Goal: Task Accomplishment & Management: Manage account settings

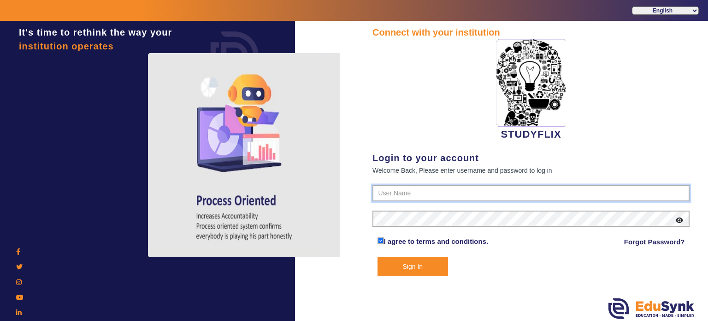
click at [382, 192] on input "text" at bounding box center [531, 193] width 317 height 17
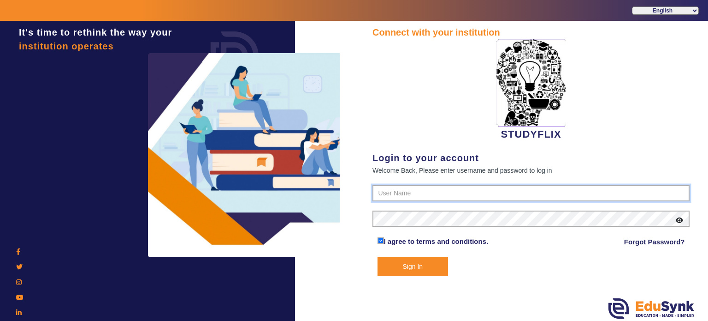
click at [397, 193] on input "text" at bounding box center [531, 193] width 317 height 17
type input "7"
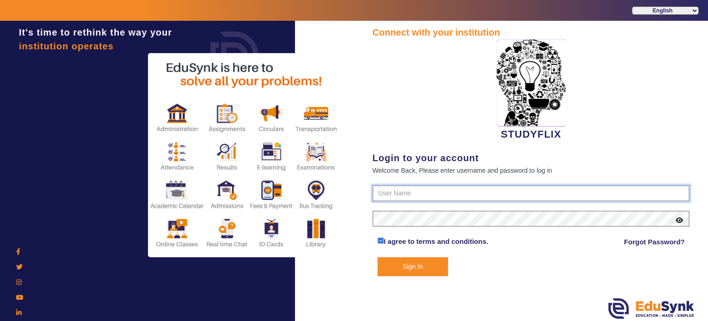
type input "8"
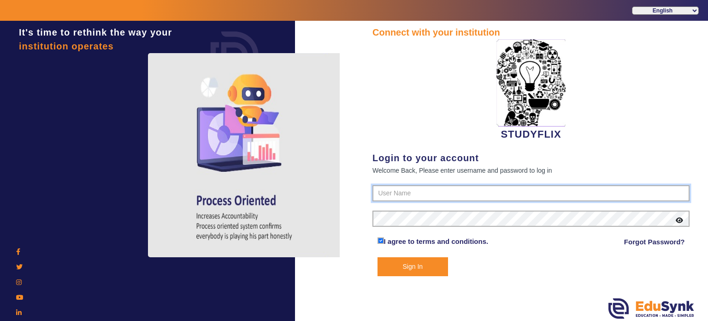
paste input "6354922771"
type input "6354922771"
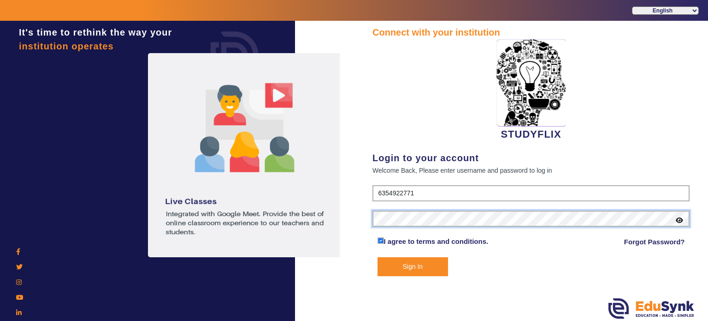
click at [378, 257] on button "Sign In" at bounding box center [413, 266] width 71 height 19
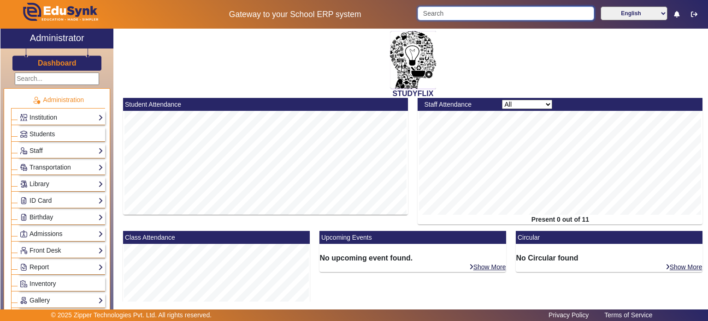
click at [458, 14] on input "Search" at bounding box center [506, 13] width 176 height 14
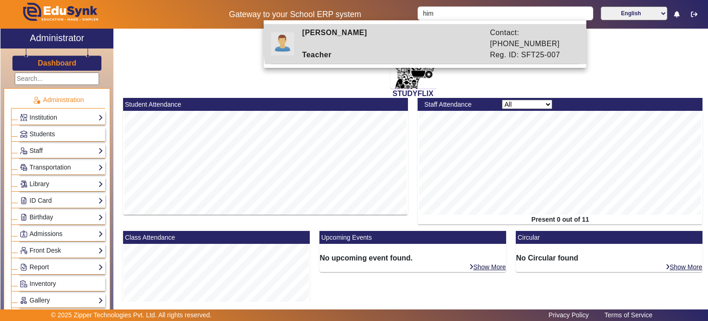
click at [435, 33] on div "[PERSON_NAME]" at bounding box center [392, 38] width 188 height 22
type input "[PERSON_NAME]"
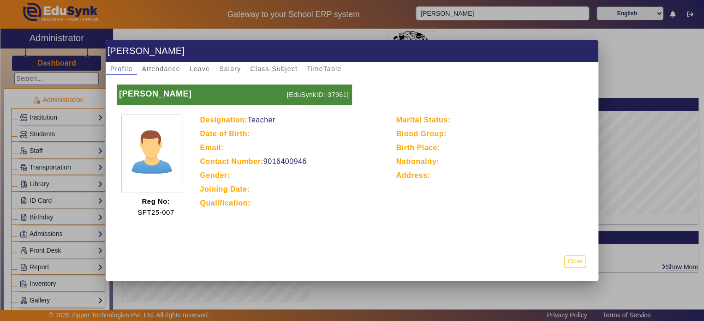
click at [333, 94] on p "[EduSynkID:-37961]" at bounding box center [318, 94] width 67 height 20
copy p "37961"
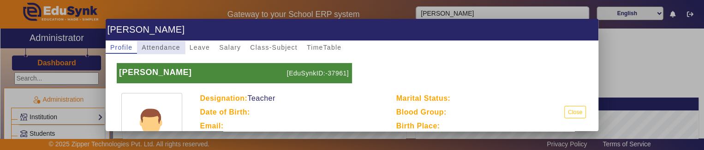
click at [169, 42] on span "Attendance" at bounding box center [161, 47] width 38 height 13
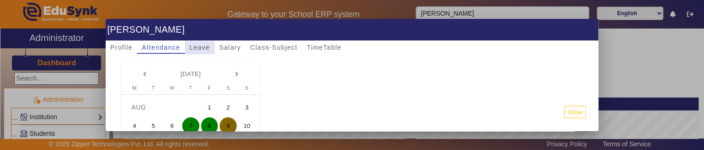
click at [197, 49] on span "Leave" at bounding box center [200, 47] width 20 height 6
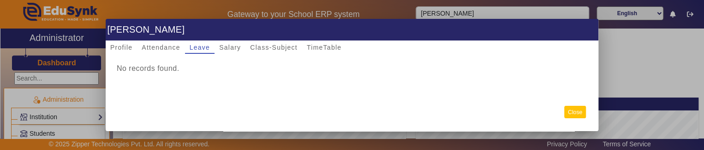
click at [574, 113] on button "Close" at bounding box center [575, 112] width 22 height 12
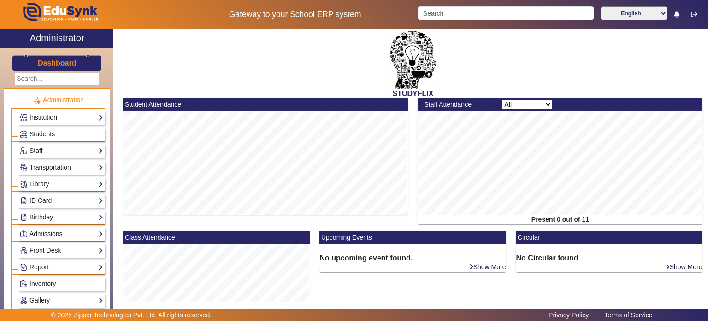
click at [72, 121] on link "Institution" at bounding box center [61, 117] width 83 height 11
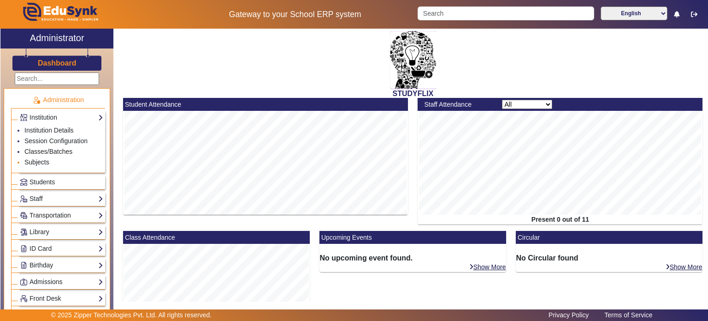
click at [46, 150] on link "Subjects" at bounding box center [36, 161] width 25 height 7
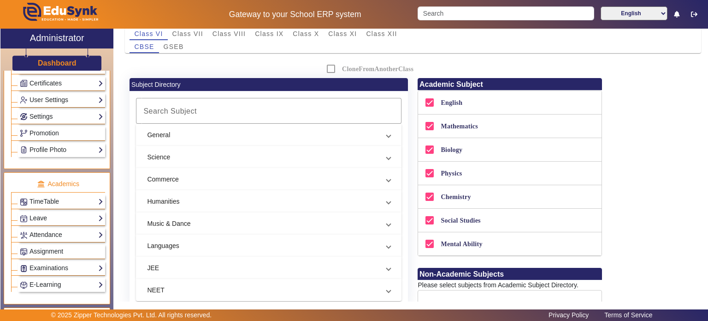
scroll to position [302, 0]
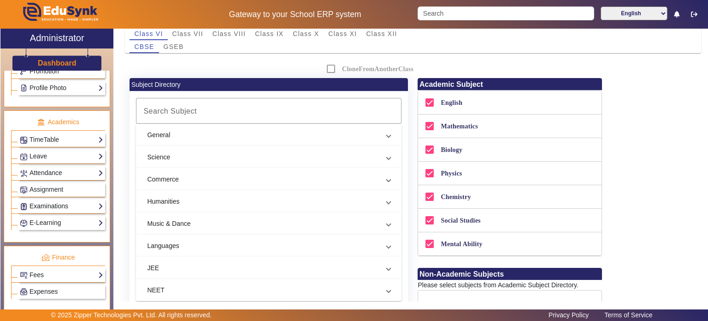
click at [66, 150] on link "Examinations" at bounding box center [61, 206] width 83 height 11
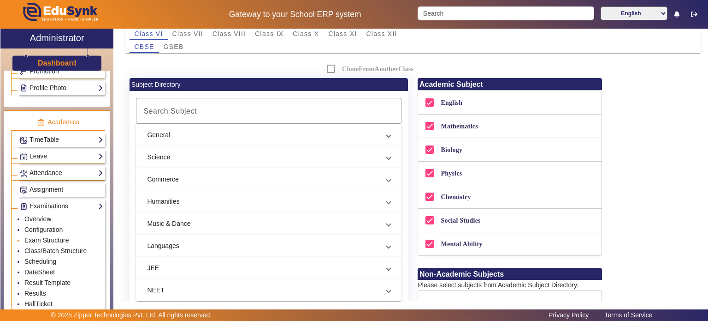
click at [51, 150] on link "Exam Structure" at bounding box center [46, 239] width 44 height 7
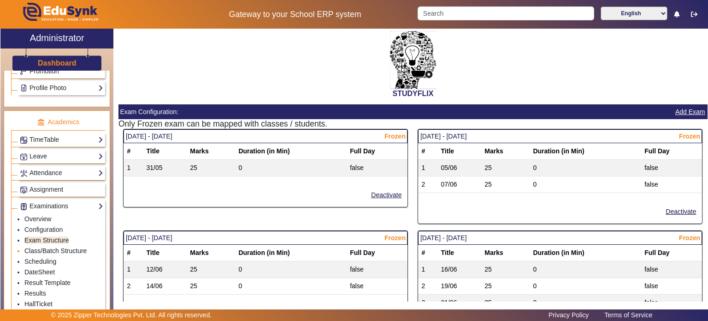
click at [51, 150] on link "Class/Batch Structure" at bounding box center [55, 250] width 62 height 7
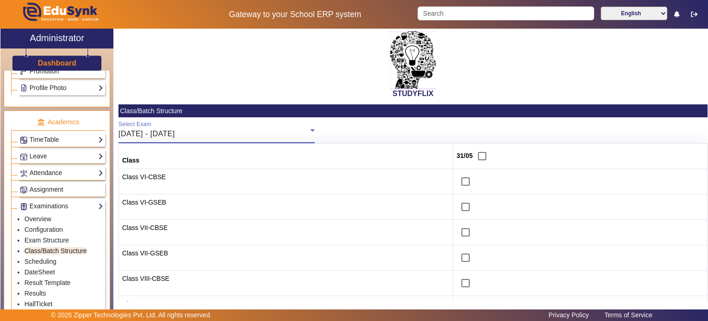
click at [157, 138] on div "[DATE] - [DATE]" at bounding box center [215, 133] width 192 height 11
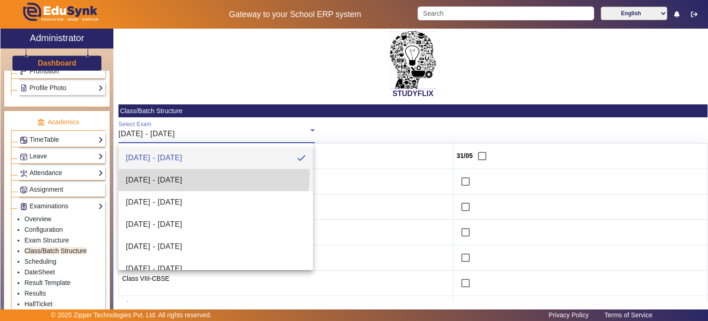
click at [158, 150] on mat-option "[DATE] - [DATE]" at bounding box center [216, 180] width 195 height 22
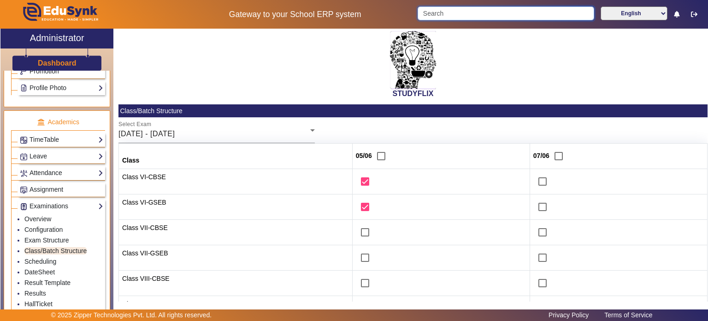
click at [441, 16] on input "Search" at bounding box center [506, 13] width 176 height 14
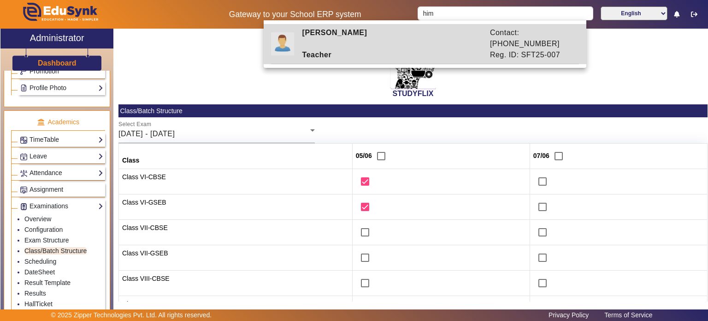
click at [424, 49] on div "Teacher" at bounding box center [392, 54] width 188 height 11
type input "[PERSON_NAME]"
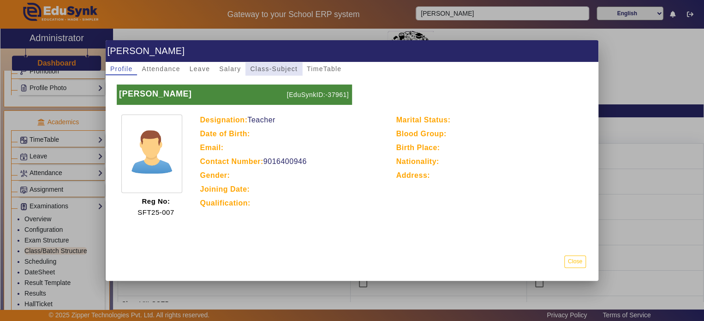
click at [283, 72] on span "Class-Subject" at bounding box center [274, 68] width 48 height 13
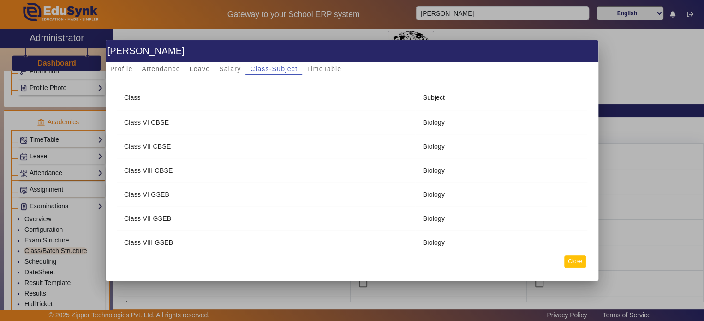
click at [583, 150] on button "Close" at bounding box center [575, 261] width 22 height 12
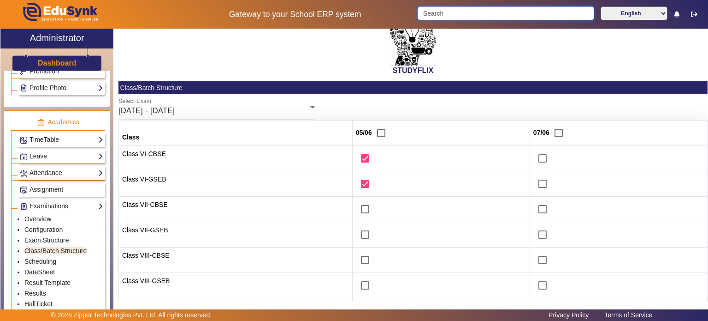
scroll to position [25, 0]
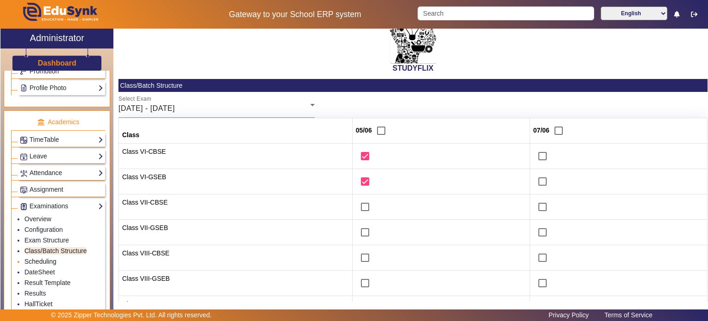
click at [52, 150] on link "Scheduling" at bounding box center [40, 260] width 32 height 7
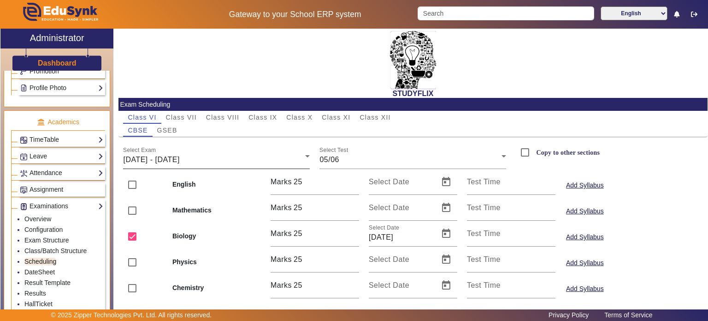
scroll to position [10, 0]
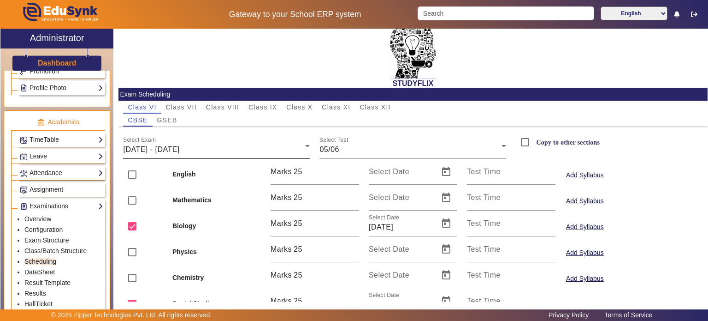
click at [196, 143] on div "Select Exam [DATE] - [DATE]" at bounding box center [216, 146] width 187 height 26
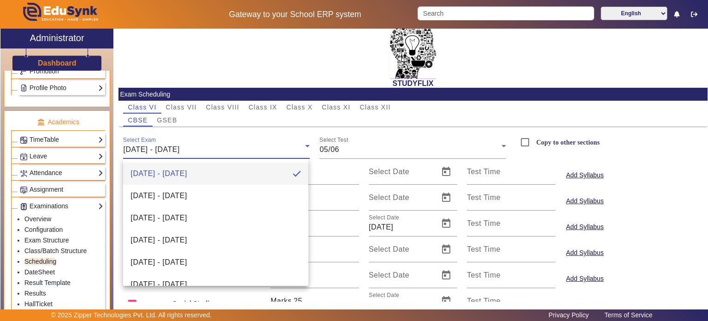
click at [196, 143] on div at bounding box center [354, 160] width 708 height 321
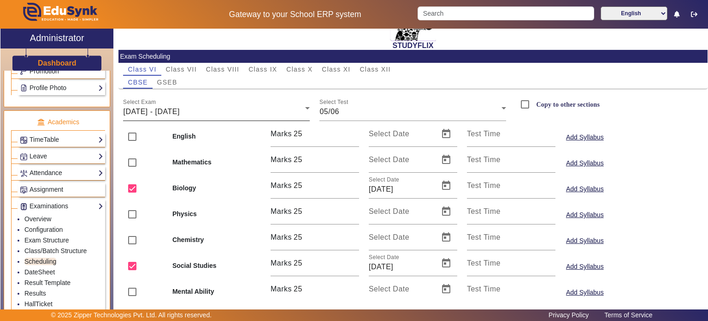
scroll to position [49, 0]
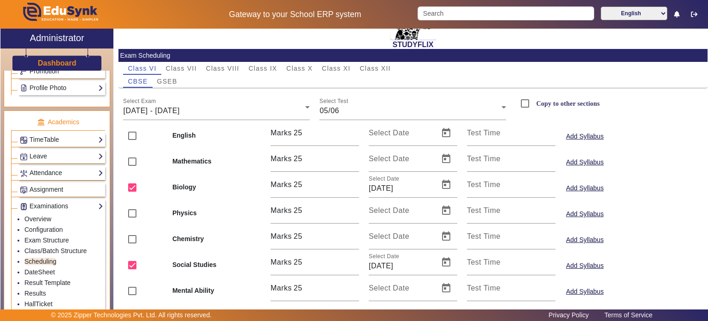
click at [175, 88] on mat-card-content "Class VI Class VII Class VIII Class IX Class X Class XI Class XII CBSE GSEB Sel…" at bounding box center [413, 181] width 589 height 239
click at [171, 83] on span "GSEB" at bounding box center [167, 81] width 20 height 6
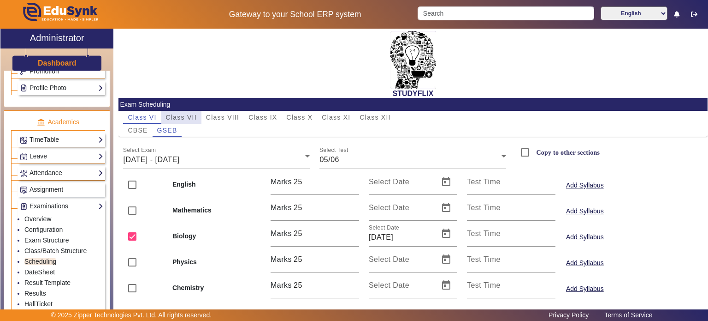
click at [172, 116] on span "Class VII" at bounding box center [181, 117] width 31 height 6
click at [173, 132] on span "GSEB" at bounding box center [167, 130] width 20 height 6
click at [216, 119] on span "Class VIII" at bounding box center [222, 117] width 33 height 6
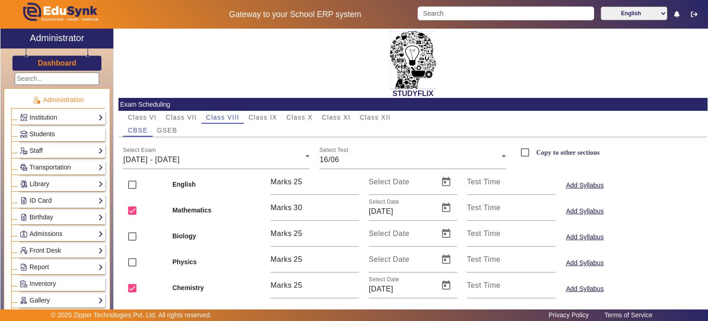
click at [63, 130] on link "Students" at bounding box center [61, 134] width 83 height 11
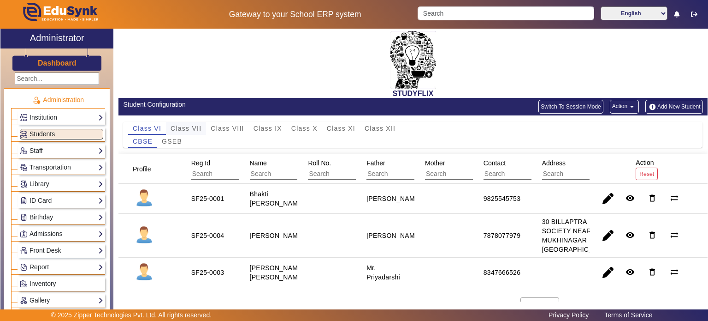
scroll to position [45, 0]
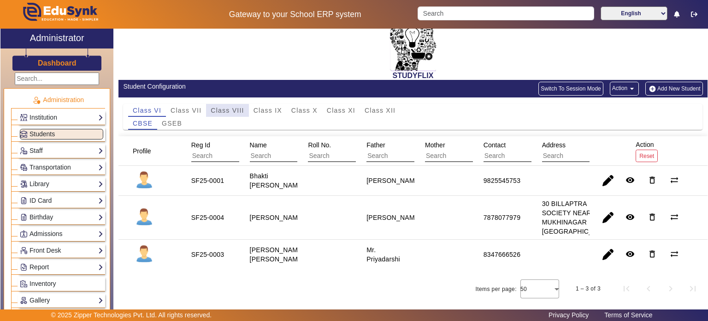
click at [220, 107] on span "Class VIII" at bounding box center [227, 110] width 33 height 6
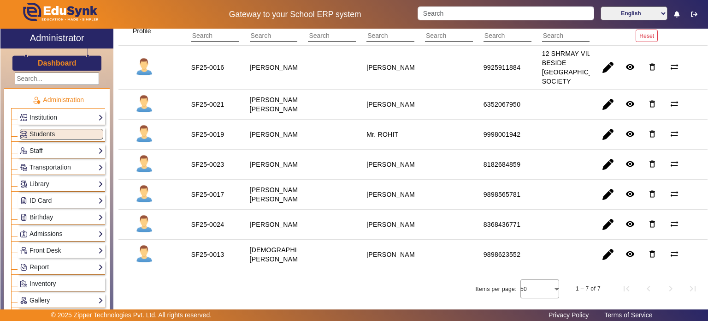
scroll to position [173, 0]
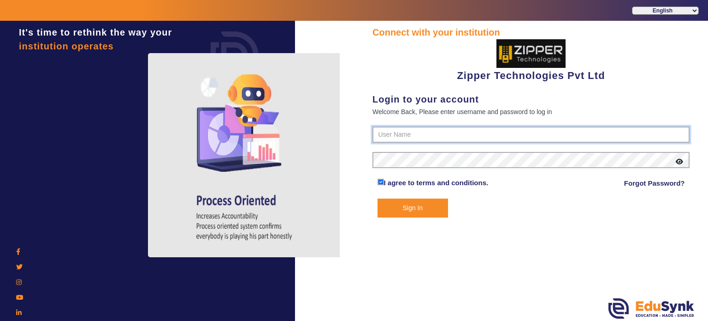
click at [400, 132] on input "text" at bounding box center [531, 134] width 317 height 17
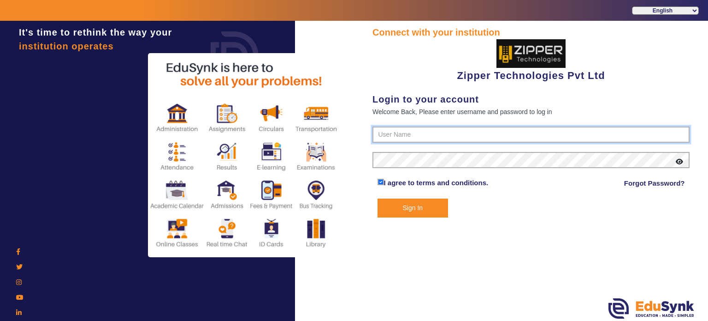
type input "1008790000"
click at [378, 198] on button "Sign In" at bounding box center [413, 207] width 71 height 19
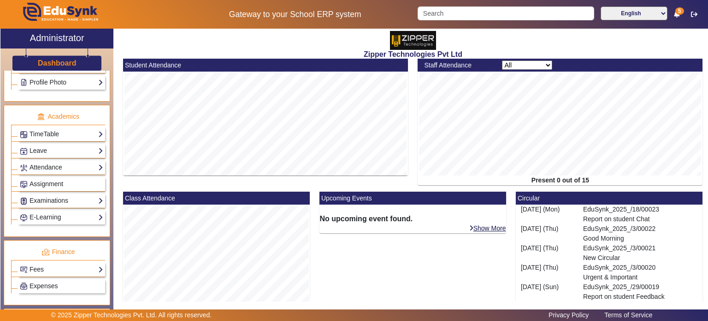
scroll to position [318, 0]
click at [52, 194] on link "Examinations" at bounding box center [61, 199] width 83 height 11
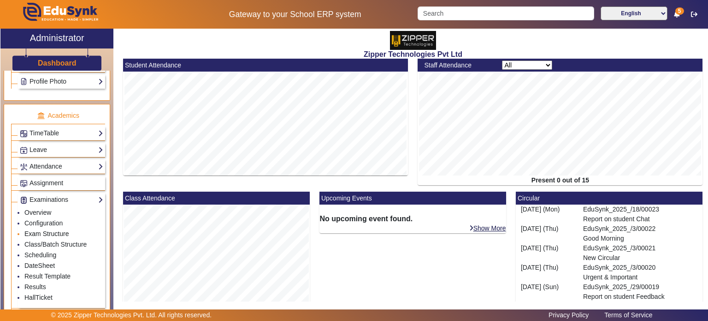
click at [50, 230] on link "Exam Structure" at bounding box center [46, 233] width 44 height 7
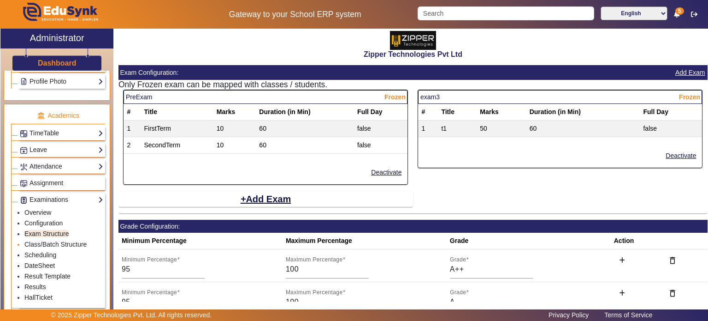
click at [54, 245] on li "Class/Batch Structure" at bounding box center [63, 244] width 79 height 11
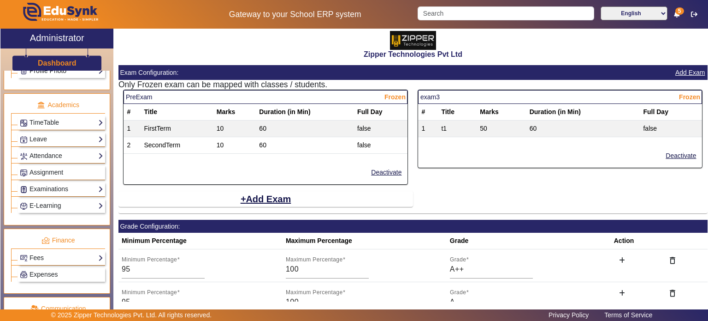
scroll to position [330, 0]
click at [68, 183] on link "Examinations" at bounding box center [61, 188] width 83 height 11
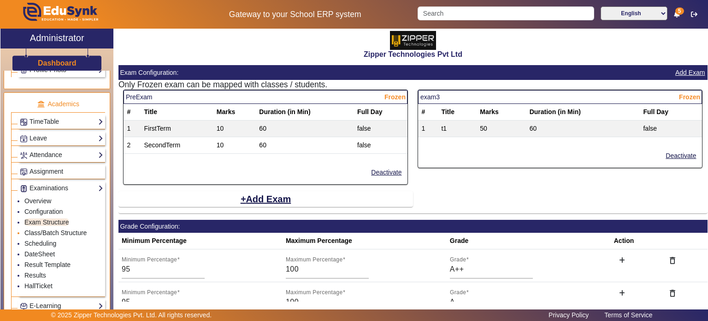
click at [54, 229] on link "Class/Batch Structure" at bounding box center [55, 232] width 62 height 7
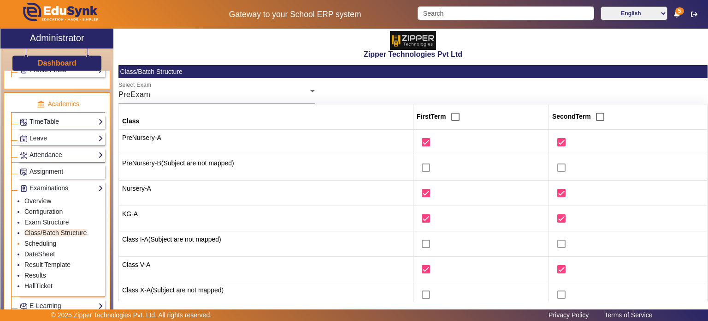
click at [52, 241] on link "Scheduling" at bounding box center [40, 242] width 32 height 7
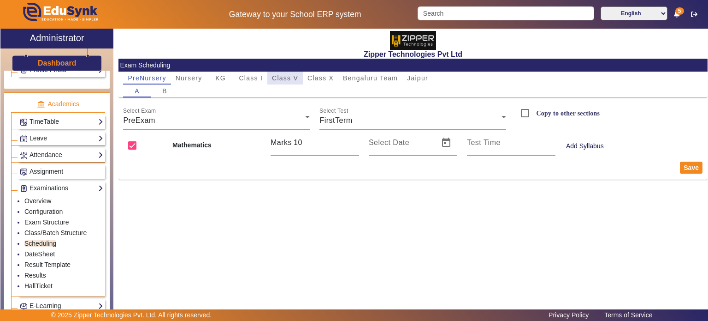
click at [290, 75] on span "Class V" at bounding box center [285, 78] width 26 height 6
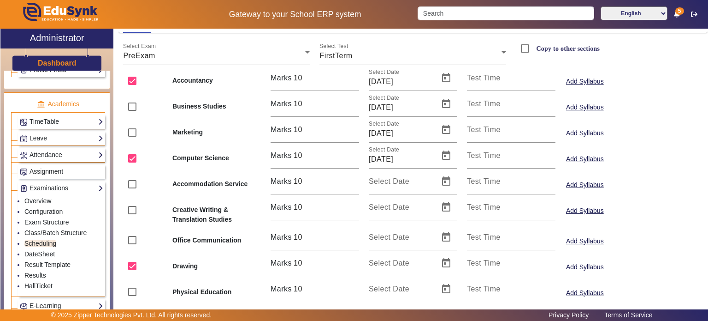
scroll to position [65, 0]
click at [134, 132] on input "checkbox" at bounding box center [132, 132] width 18 height 18
checkbox input "true"
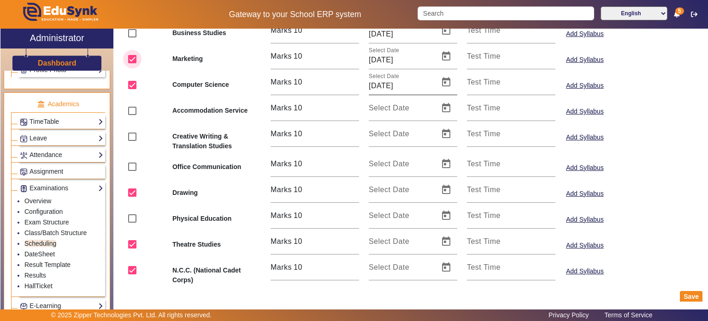
scroll to position [142, 0]
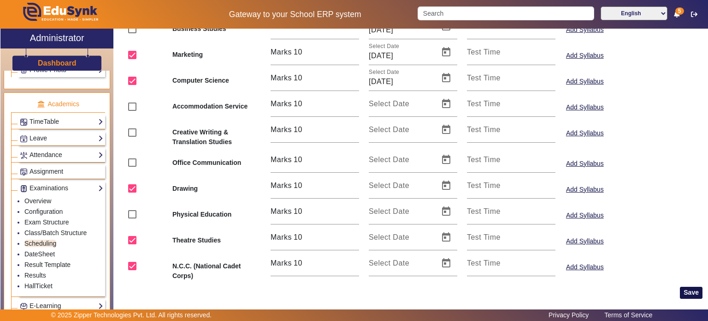
click at [682, 289] on button "Save" at bounding box center [691, 292] width 23 height 12
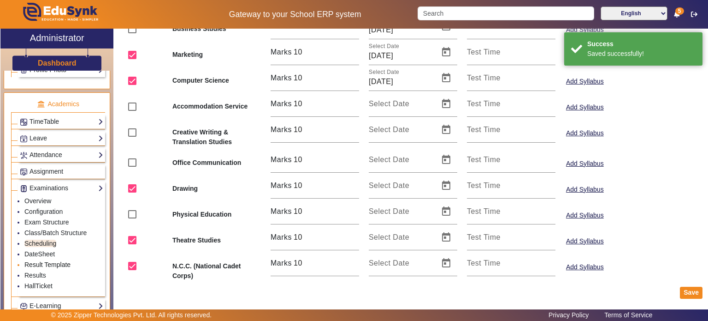
click at [44, 263] on link "Result Template" at bounding box center [47, 264] width 46 height 7
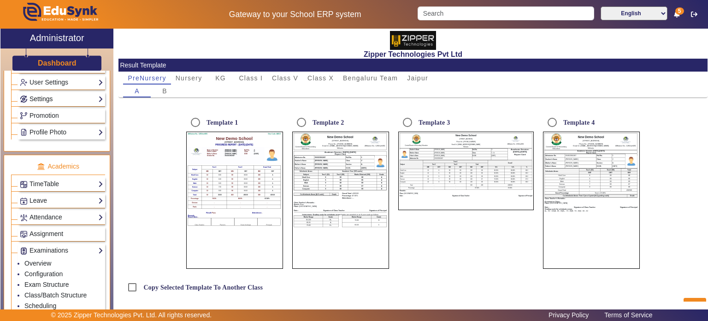
scroll to position [269, 0]
click at [64, 179] on link "TimeTable" at bounding box center [61, 182] width 83 height 11
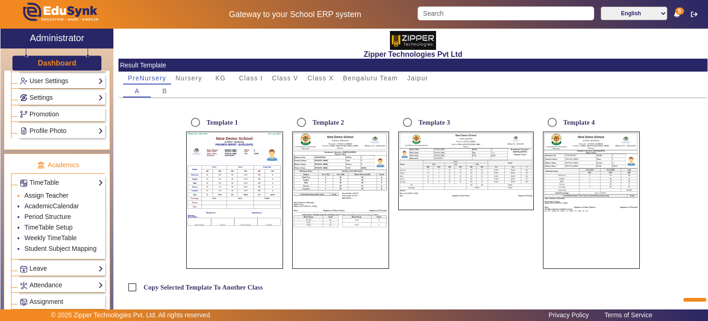
click at [54, 193] on link "Assign Teacher" at bounding box center [46, 194] width 44 height 7
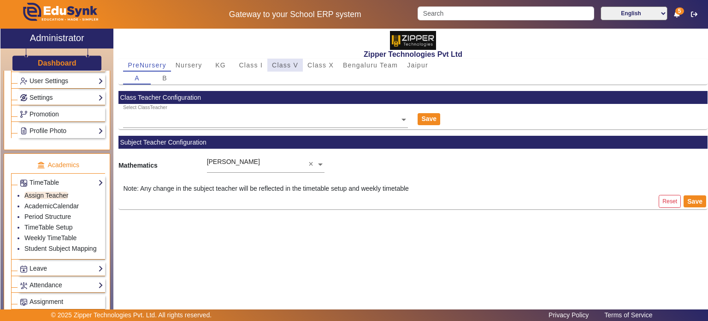
click at [288, 63] on span "Class V" at bounding box center [285, 65] width 26 height 6
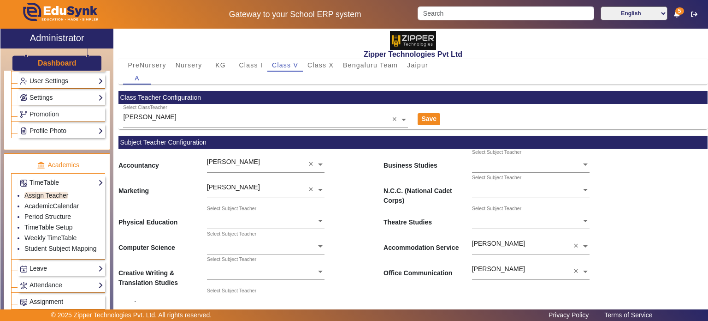
scroll to position [52, 0]
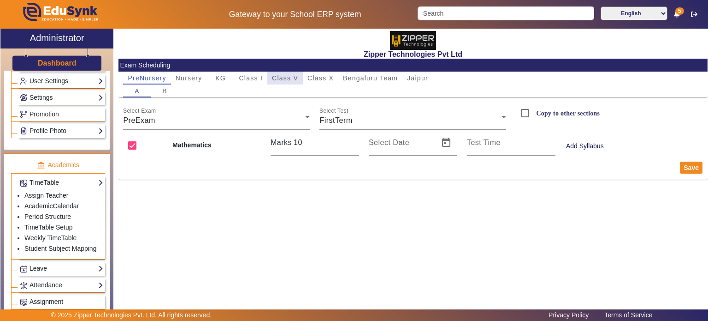
click at [282, 80] on span "Class V" at bounding box center [285, 78] width 26 height 6
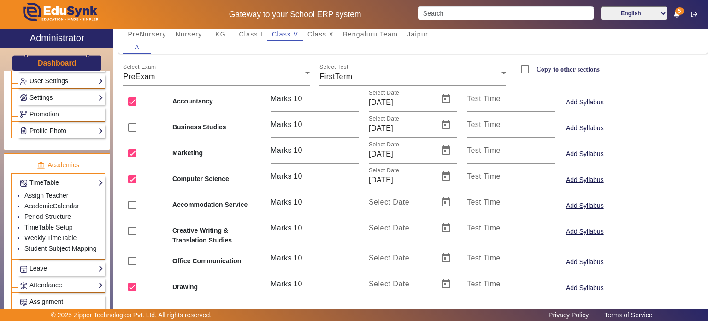
scroll to position [44, 0]
click at [137, 205] on input "checkbox" at bounding box center [132, 204] width 18 height 18
checkbox input "true"
click at [448, 199] on span "Open calendar" at bounding box center [446, 202] width 22 height 22
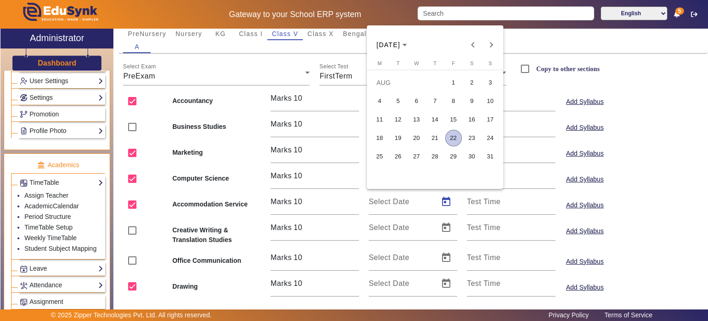
click at [445, 137] on button "22" at bounding box center [454, 138] width 18 height 18
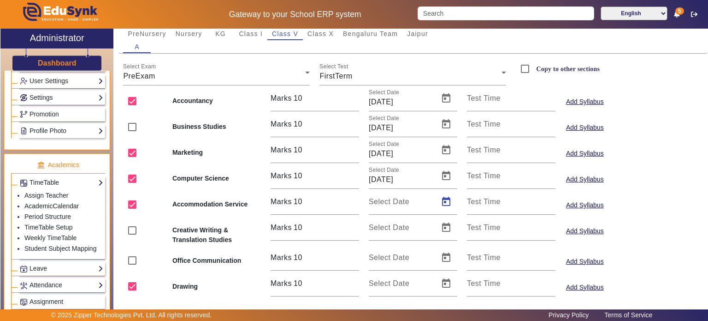
type input "22/08/2025"
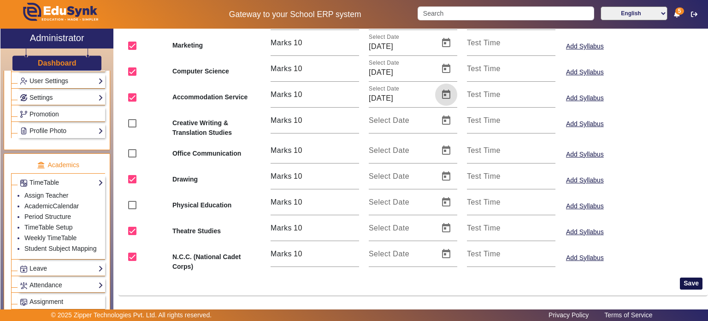
click at [683, 280] on button "Save" at bounding box center [691, 283] width 23 height 12
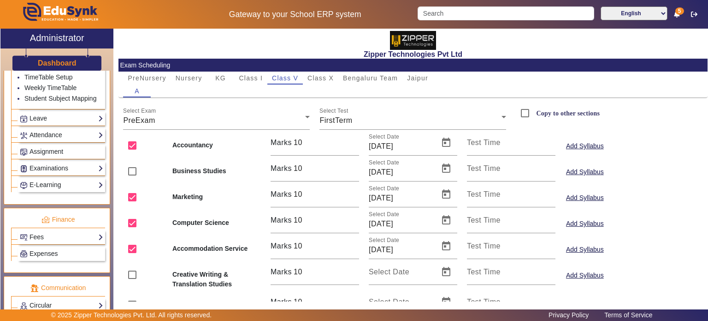
scroll to position [421, 0]
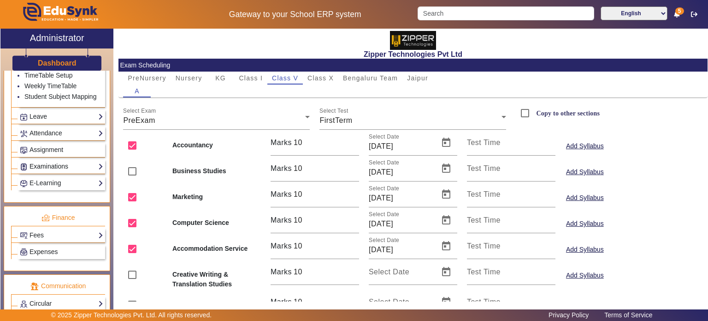
click at [61, 164] on link "Examinations" at bounding box center [61, 166] width 83 height 11
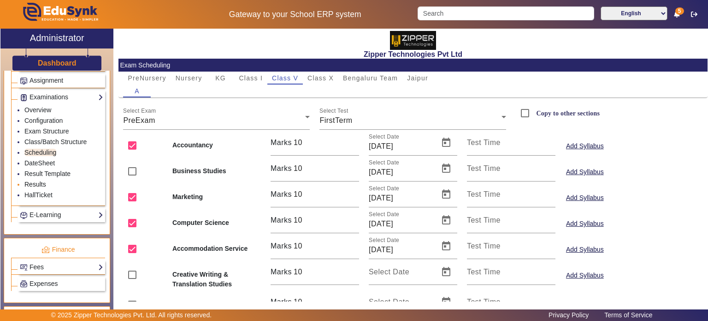
click at [41, 180] on link "Results" at bounding box center [35, 183] width 22 height 7
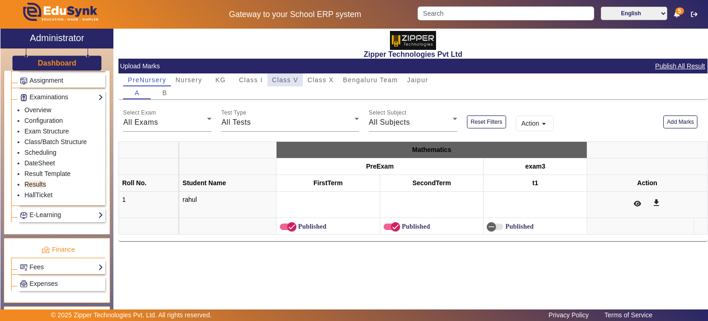
click at [277, 79] on span "Class V" at bounding box center [285, 80] width 26 height 6
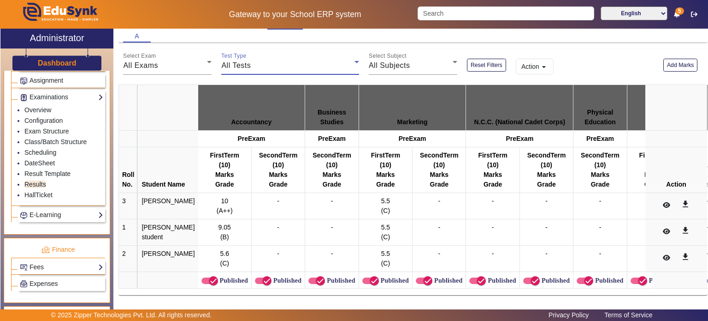
click at [298, 62] on div "All Tests" at bounding box center [287, 65] width 133 height 11
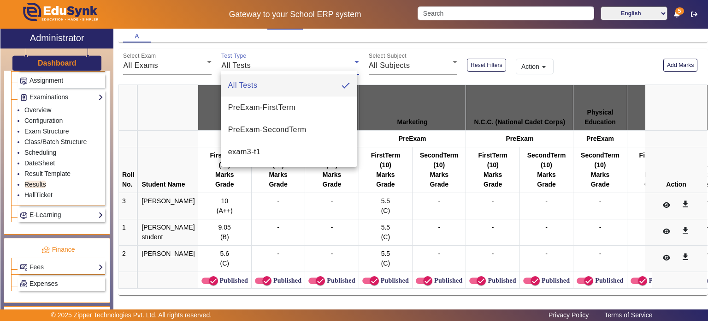
click at [194, 65] on div at bounding box center [354, 160] width 708 height 321
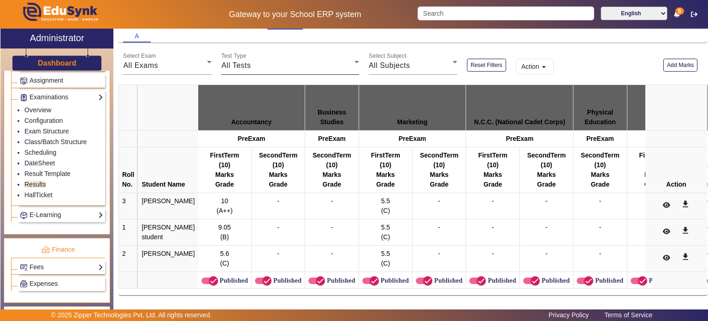
click at [253, 60] on div "All Tests" at bounding box center [287, 65] width 133 height 11
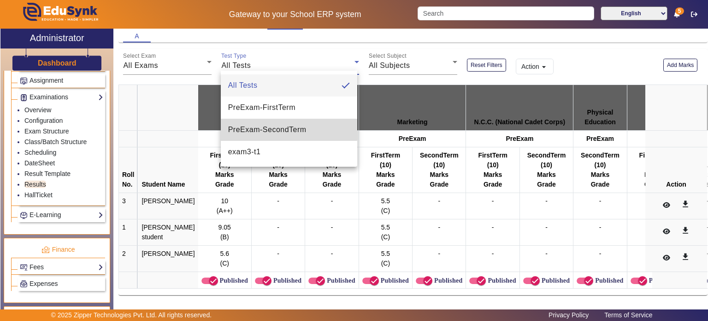
click at [268, 124] on span "PreExam - SecondTerm" at bounding box center [267, 129] width 78 height 11
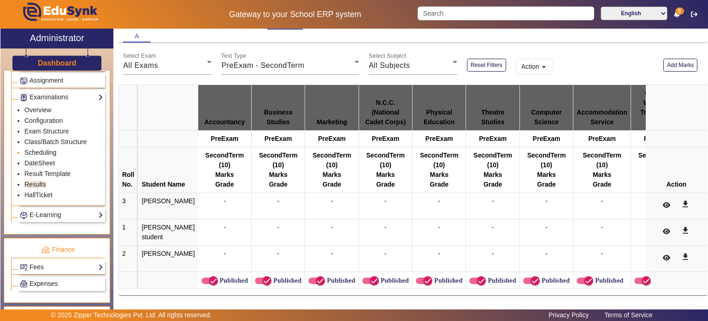
click at [49, 149] on link "Scheduling" at bounding box center [40, 152] width 32 height 7
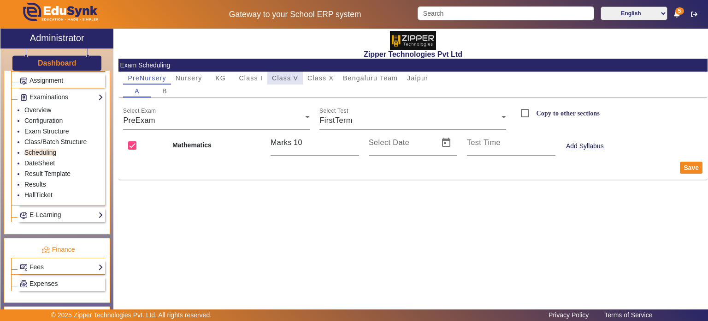
click at [290, 73] on span "Class V" at bounding box center [285, 77] width 26 height 13
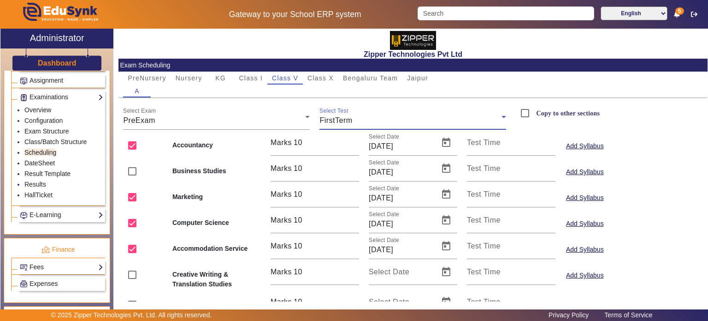
click at [328, 120] on span "FirstTerm" at bounding box center [336, 120] width 33 height 8
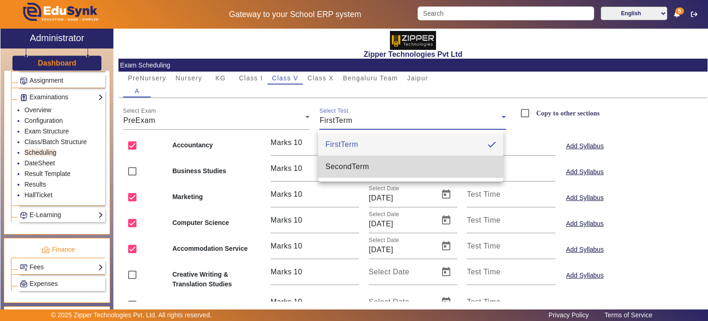
click at [341, 162] on span "SecondTerm" at bounding box center [348, 166] width 44 height 11
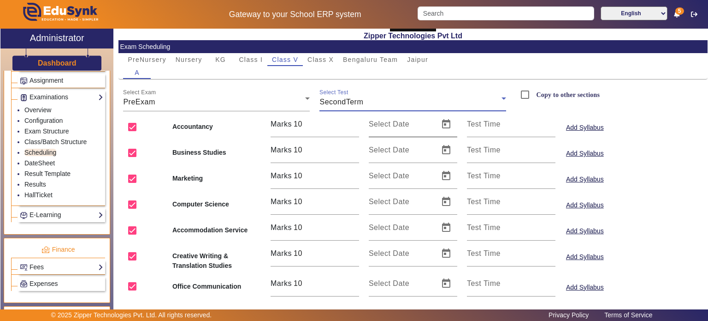
scroll to position [18, 0]
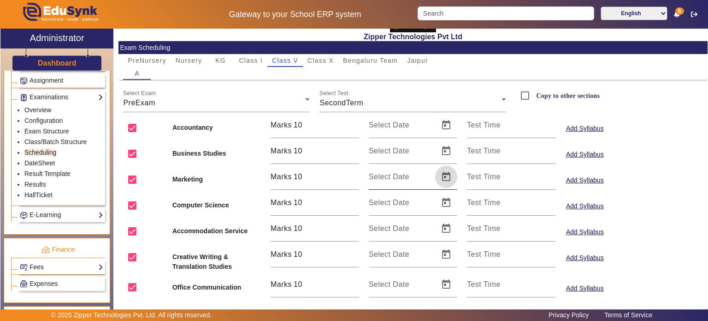
click at [444, 173] on span "Open calendar" at bounding box center [446, 177] width 22 height 22
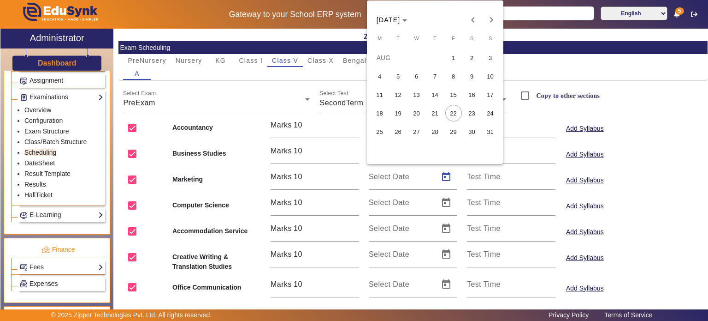
click at [441, 112] on span "21" at bounding box center [435, 113] width 17 height 17
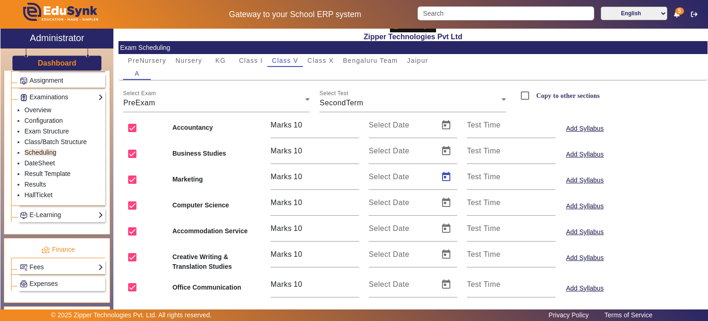
type input "21/08/2025"
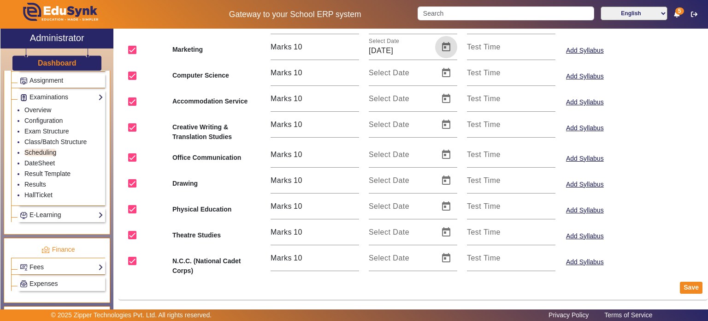
scroll to position [150, 0]
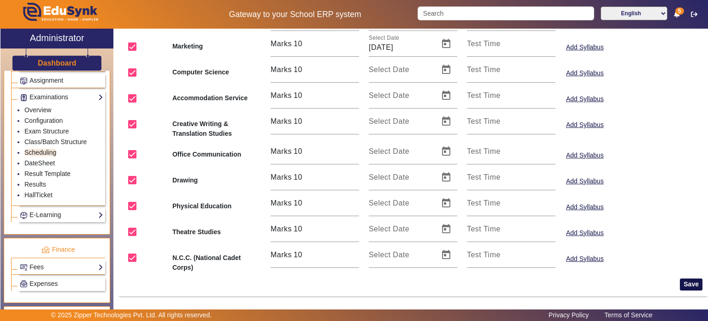
click at [681, 283] on button "Save" at bounding box center [691, 284] width 23 height 12
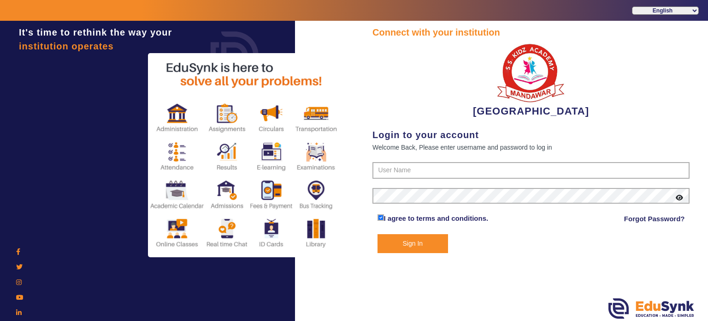
click at [397, 179] on form "I agree to terms and conditions. Forgot Password? Sign In" at bounding box center [531, 207] width 317 height 91
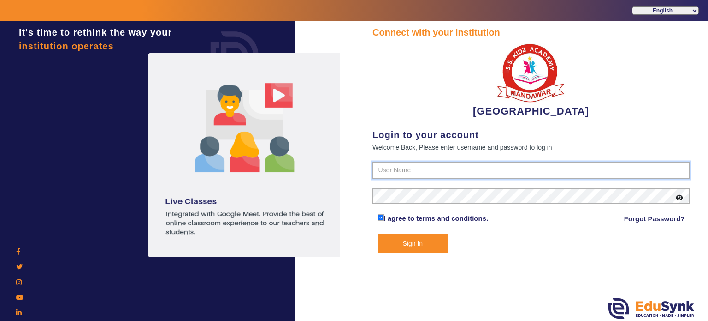
click at [406, 170] on input "text" at bounding box center [531, 170] width 317 height 17
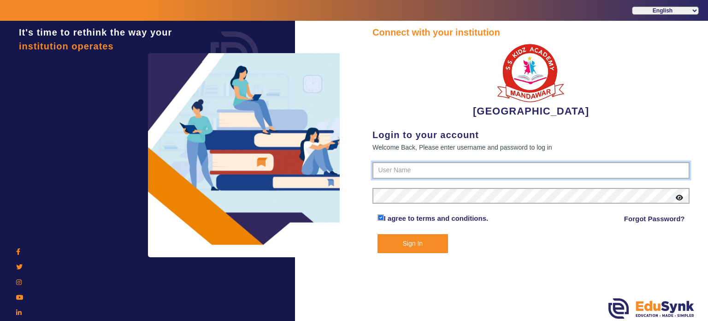
type input "9928895959"
click at [417, 241] on button "Sign In" at bounding box center [413, 243] width 71 height 19
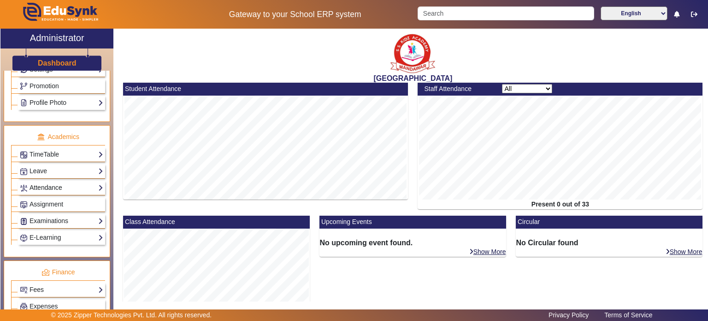
scroll to position [299, 0]
click at [70, 214] on link "Examinations" at bounding box center [61, 219] width 83 height 11
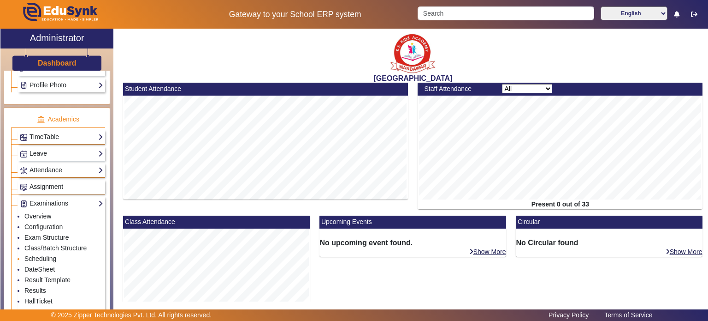
scroll to position [316, 0]
click at [42, 286] on link "Results" at bounding box center [35, 289] width 22 height 7
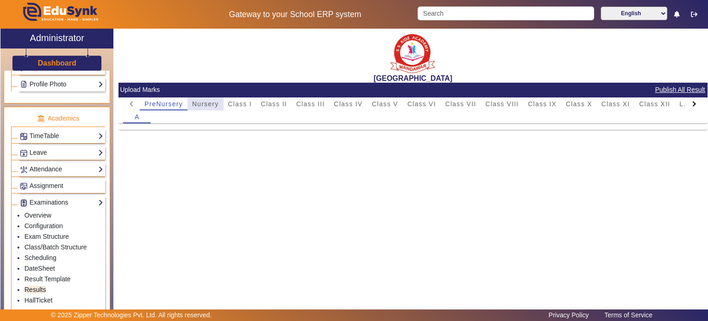
click at [216, 102] on span "Nursery" at bounding box center [205, 104] width 27 height 6
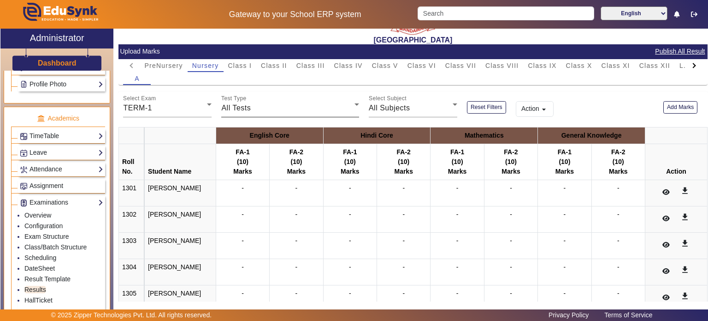
scroll to position [38, 0]
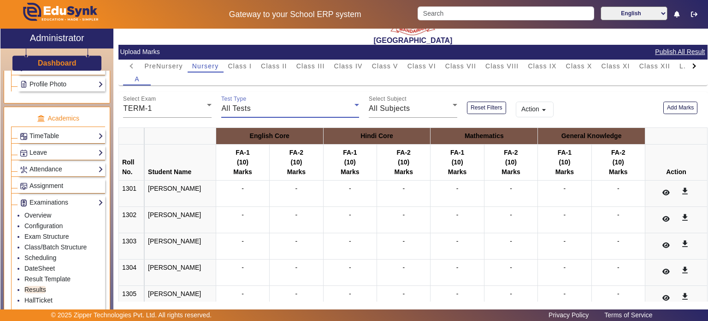
click at [248, 110] on span "All Tests" at bounding box center [236, 108] width 30 height 8
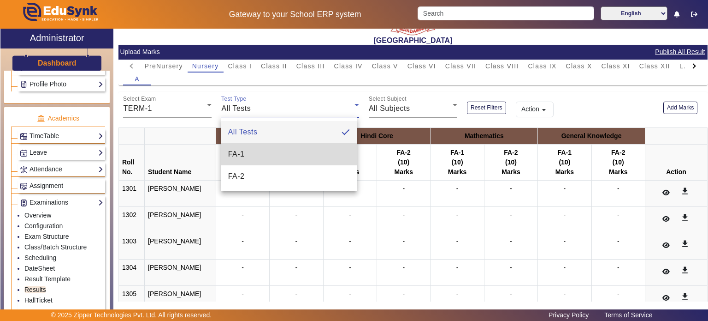
click at [255, 144] on mat-option "FA-1" at bounding box center [289, 154] width 137 height 22
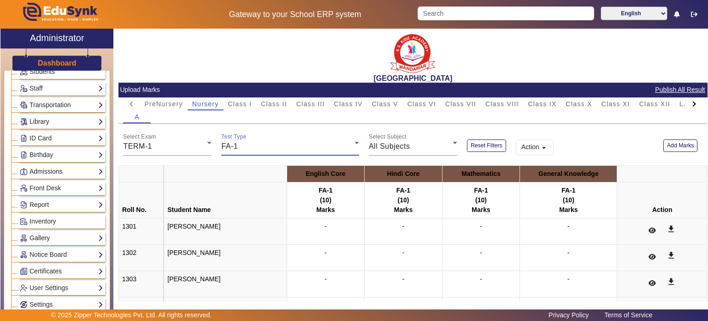
scroll to position [0, 0]
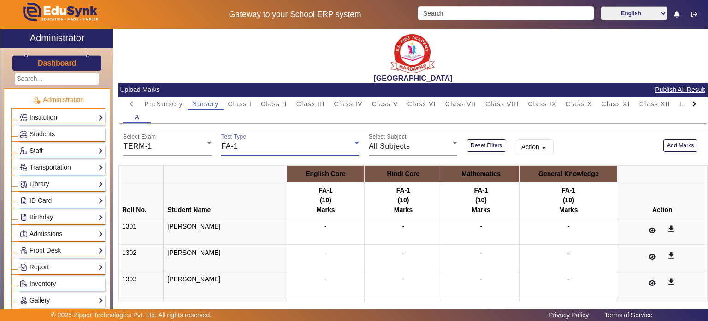
click at [52, 150] on link "Staff" at bounding box center [61, 150] width 83 height 11
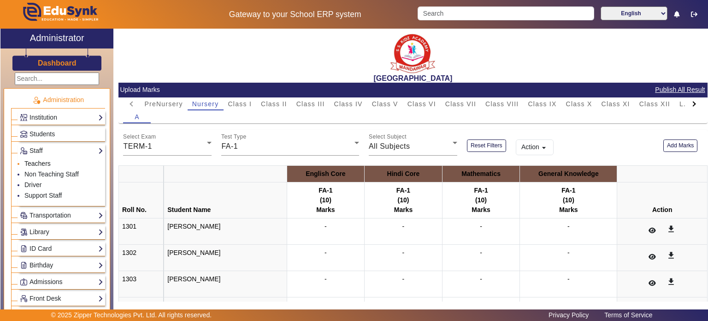
click at [44, 165] on link "Teachers" at bounding box center [37, 163] width 26 height 7
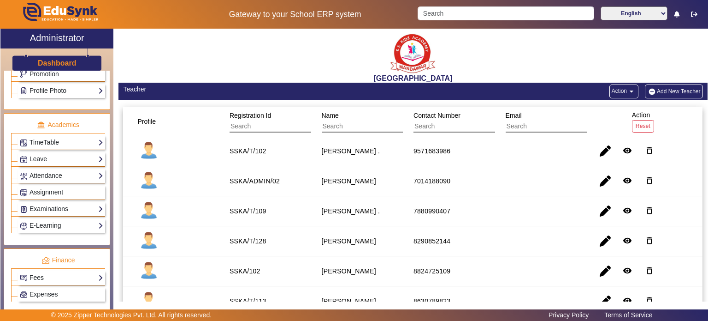
scroll to position [474, 0]
